Goal: Communication & Community: Ask a question

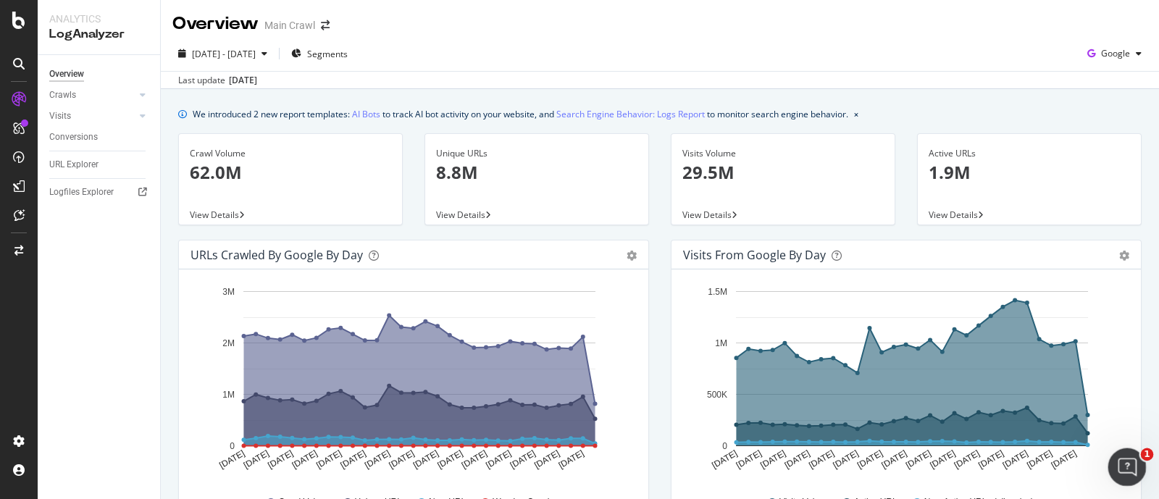
click at [1135, 466] on div "Open Intercom Messenger" at bounding box center [1125, 465] width 48 height 48
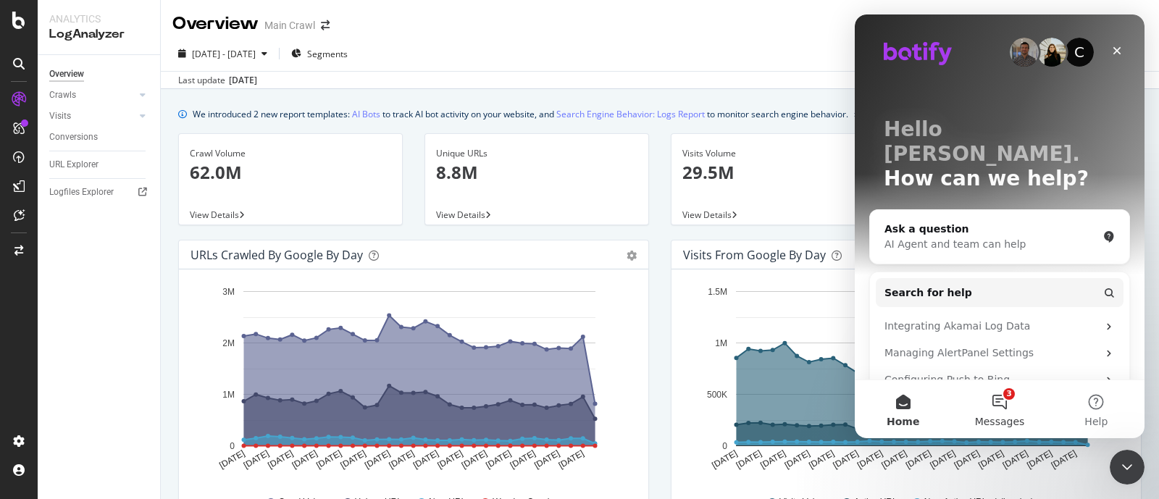
click at [1003, 410] on button "3 Messages" at bounding box center [999, 409] width 96 height 58
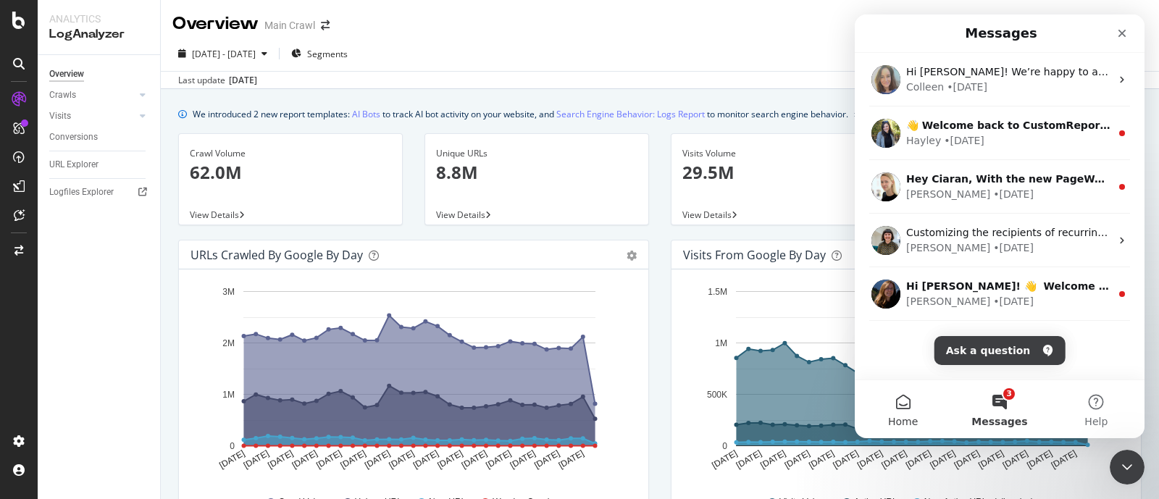
click at [910, 414] on button "Home" at bounding box center [903, 409] width 96 height 58
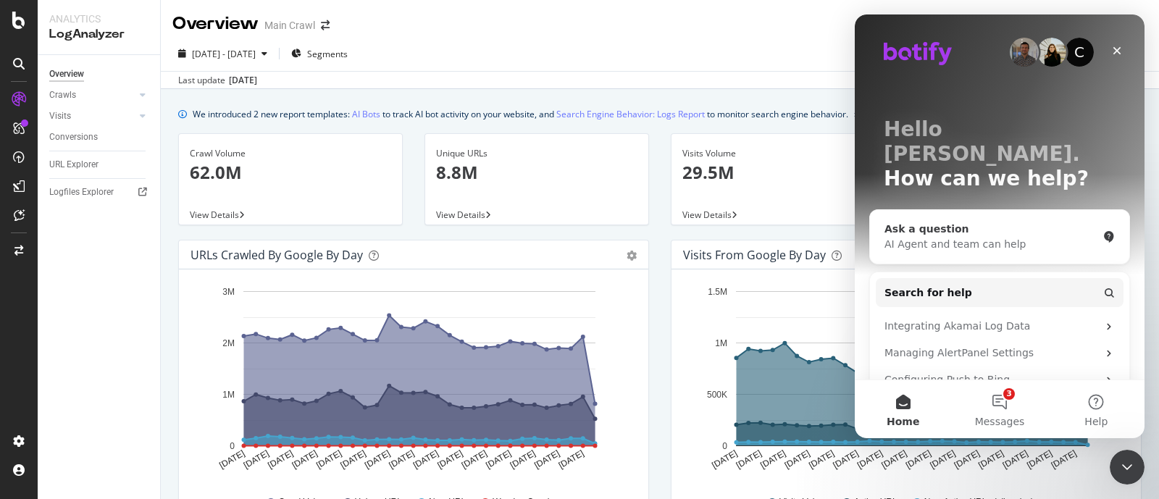
click at [989, 210] on div "Ask a question AI Agent and team can help" at bounding box center [999, 237] width 259 height 54
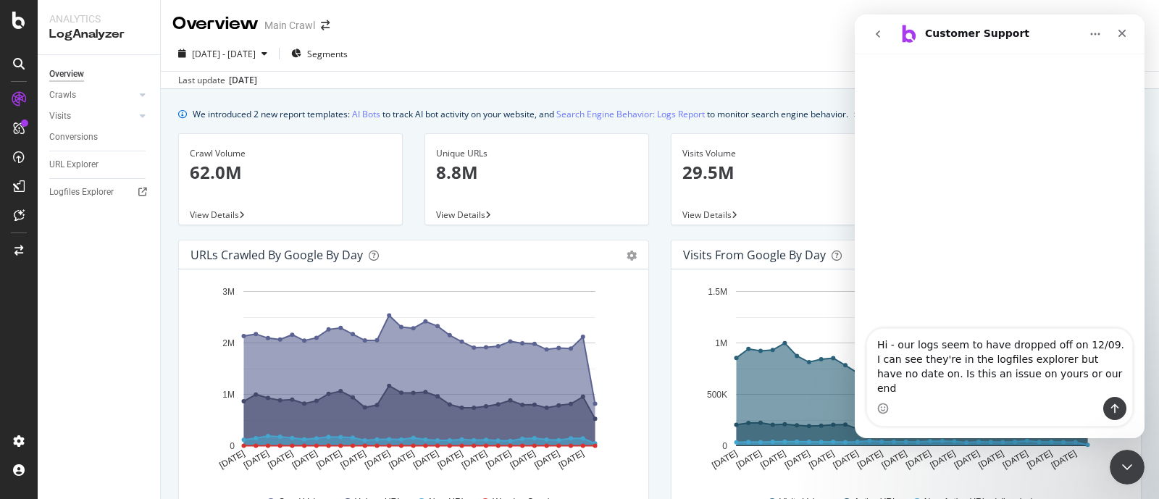
type textarea "Hi - our logs seem to have dropped off on 12/09. I can see they're in the logfi…"
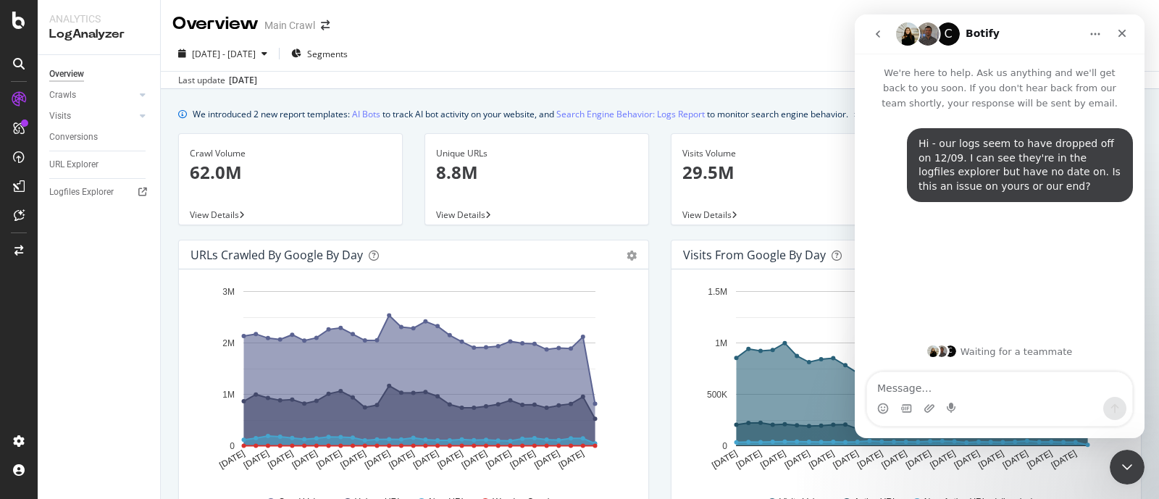
click at [734, 43] on div "[DATE] - [DATE] Segments Google" at bounding box center [660, 56] width 998 height 29
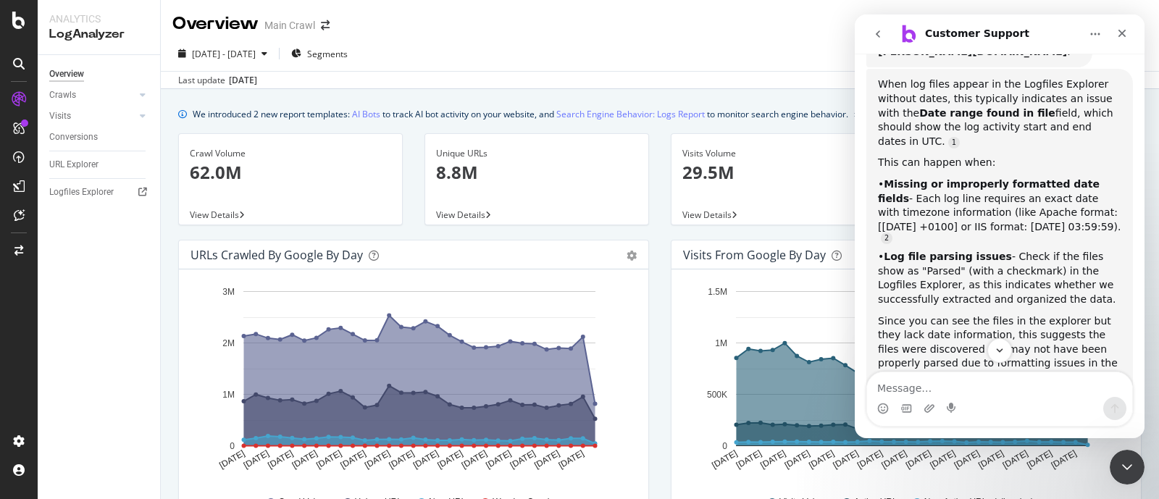
scroll to position [410, 0]
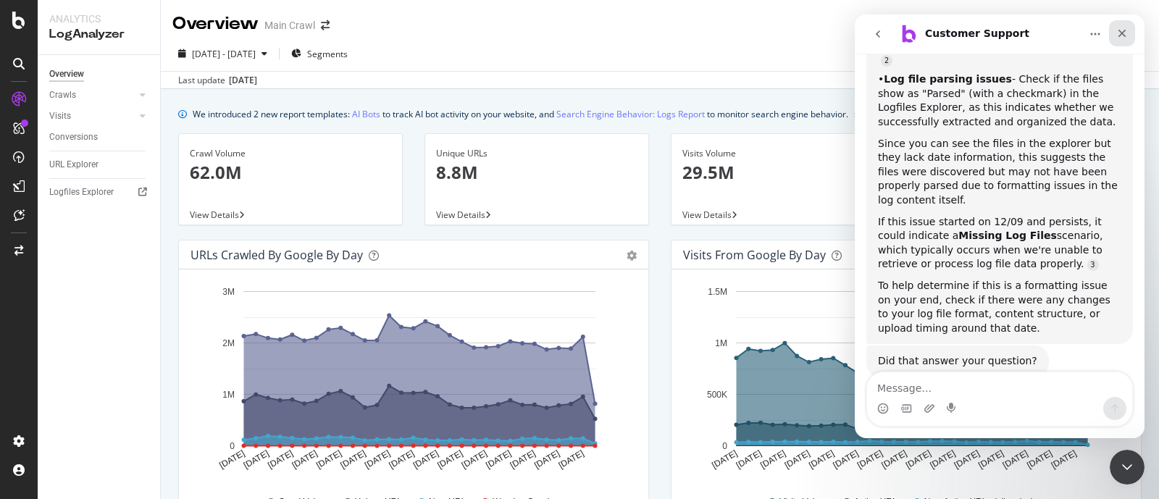
click at [1126, 33] on icon "Close" at bounding box center [1122, 34] width 12 height 12
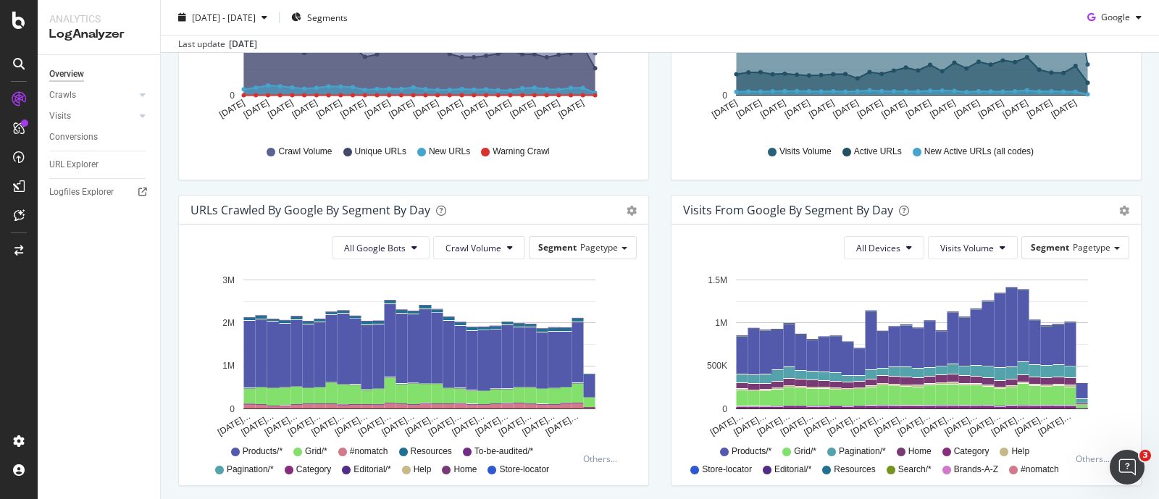
scroll to position [0, 0]
